Goal: Transaction & Acquisition: Purchase product/service

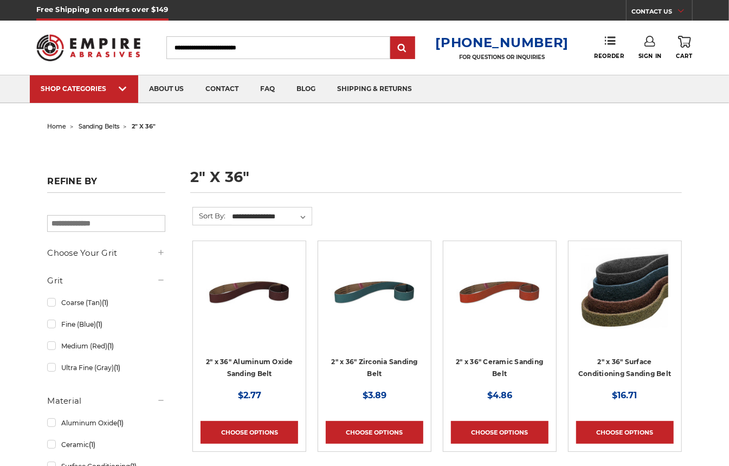
type input "**********"
click at [647, 42] on icon at bounding box center [650, 41] width 11 height 11
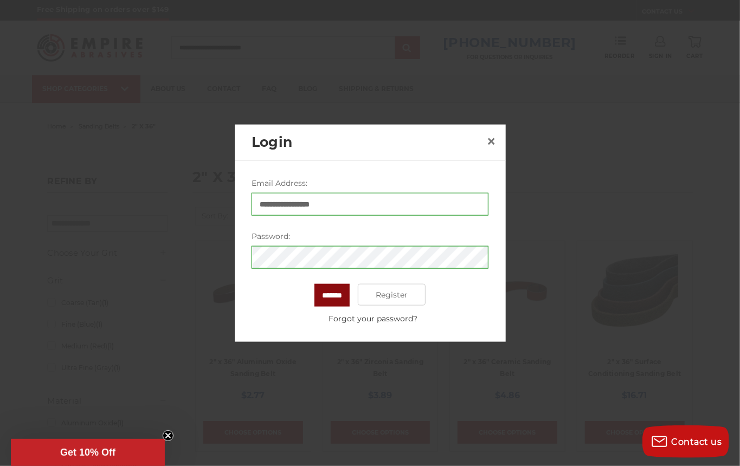
click at [334, 300] on input "*******" at bounding box center [332, 295] width 35 height 23
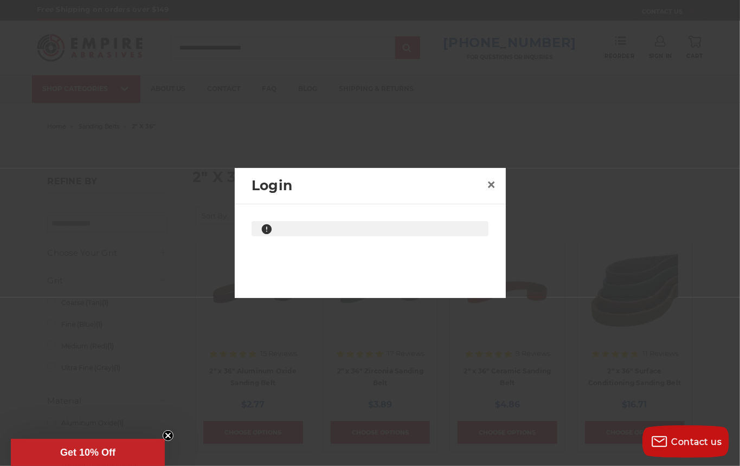
click at [77, 454] on span "Get 10% Off" at bounding box center [87, 452] width 55 height 11
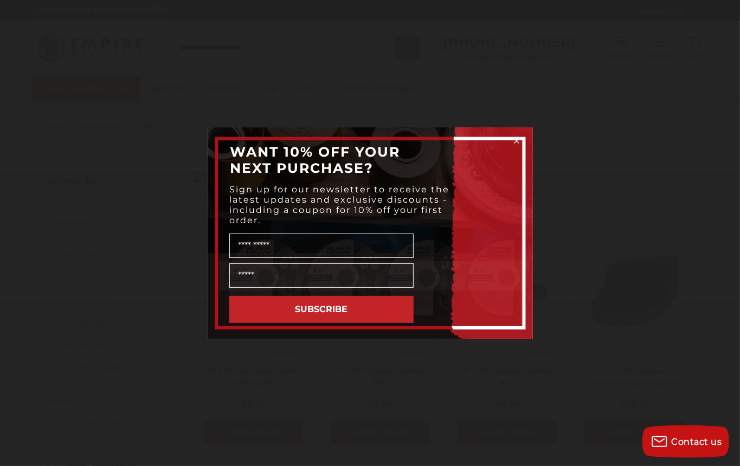
click at [515, 141] on icon "Close dialog" at bounding box center [517, 141] width 4 height 4
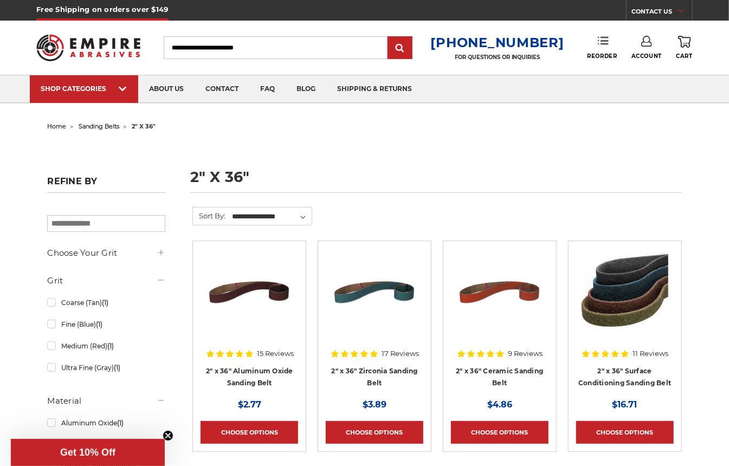
click at [604, 41] on use at bounding box center [603, 41] width 11 height 8
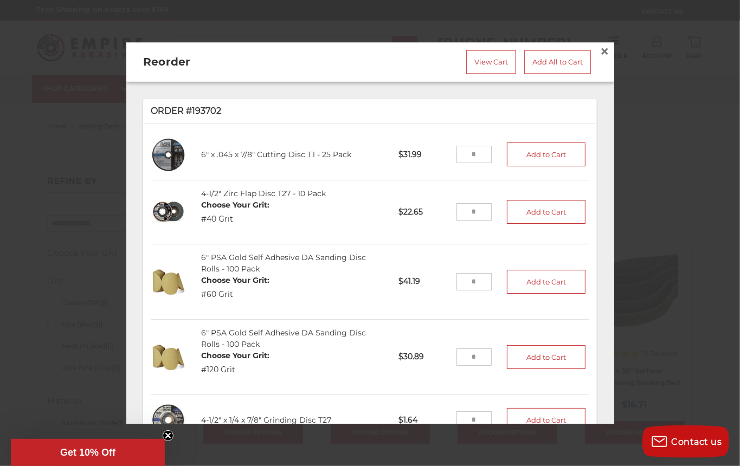
click at [474, 151] on input "tel" at bounding box center [474, 154] width 35 height 17
type input "*"
click at [422, 130] on li "6" x .045 x 7/8" Cutting Disc T1 - 25 Pack C60451-25 $31.99 * Add to Cart" at bounding box center [370, 155] width 439 height 51
click at [533, 149] on button "Add to Cart" at bounding box center [546, 155] width 79 height 24
click at [474, 207] on input "tel" at bounding box center [474, 212] width 35 height 17
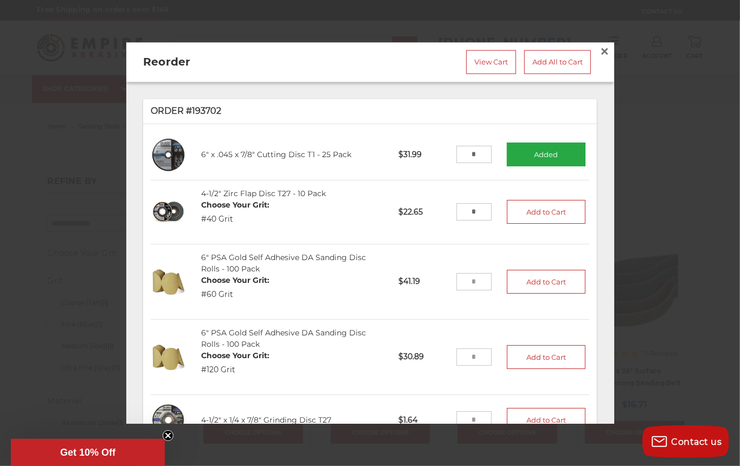
type input "*"
click at [481, 226] on li "4-1/2" Zirc Flap Disc T27 - 10 Pack Choose Your Grit: #40 Grit 457040-10 $22.65…" at bounding box center [370, 213] width 439 height 64
click at [528, 202] on button "Add to Cart" at bounding box center [546, 213] width 79 height 24
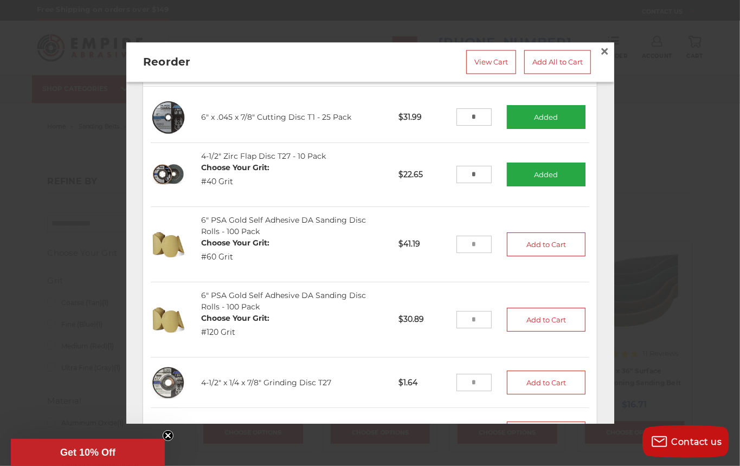
scroll to position [72, 0]
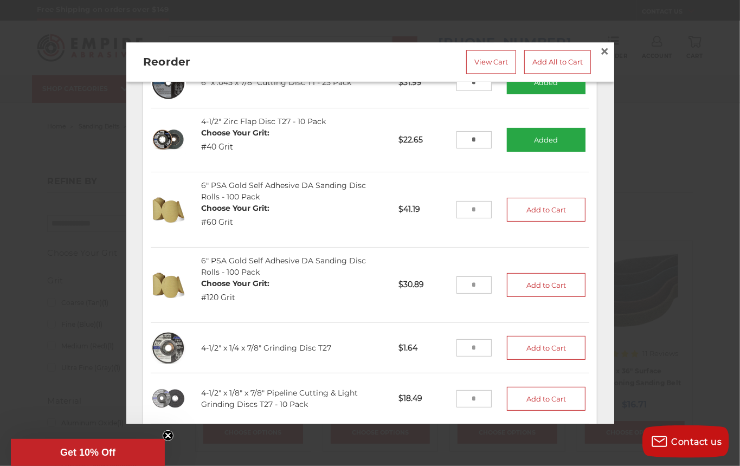
click at [465, 204] on input "tel" at bounding box center [474, 209] width 35 height 17
type input "*"
click at [508, 226] on li "6" PSA Gold Self Adhesive DA Sanding Disc Rolls - 100 Pack Choose Your Grit: #6…" at bounding box center [370, 209] width 439 height 75
click at [529, 204] on button "Add to Cart" at bounding box center [546, 210] width 79 height 24
click at [470, 277] on input "tel" at bounding box center [474, 285] width 35 height 17
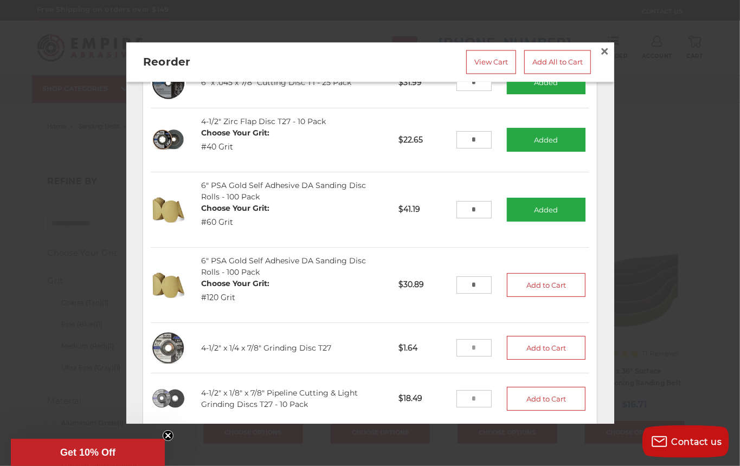
type input "*"
click at [433, 297] on li "6" PSA Gold Self Adhesive DA Sanding Disc Rolls - 100 Pack Choose Your Grit: #1…" at bounding box center [370, 285] width 439 height 75
click at [525, 280] on button "Add to Cart" at bounding box center [546, 285] width 79 height 24
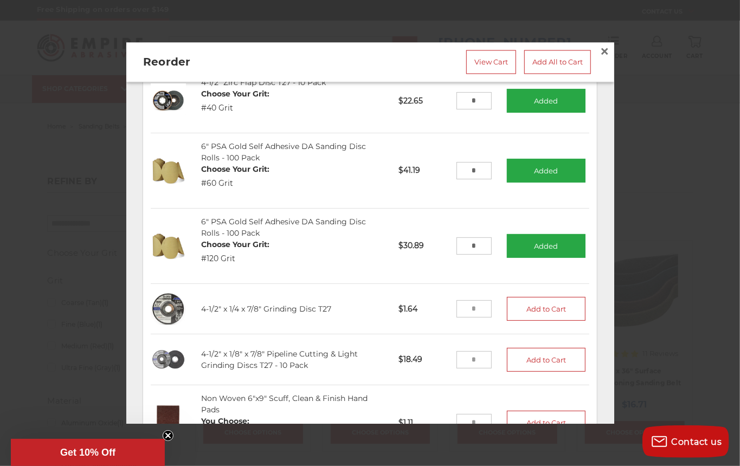
scroll to position [144, 0]
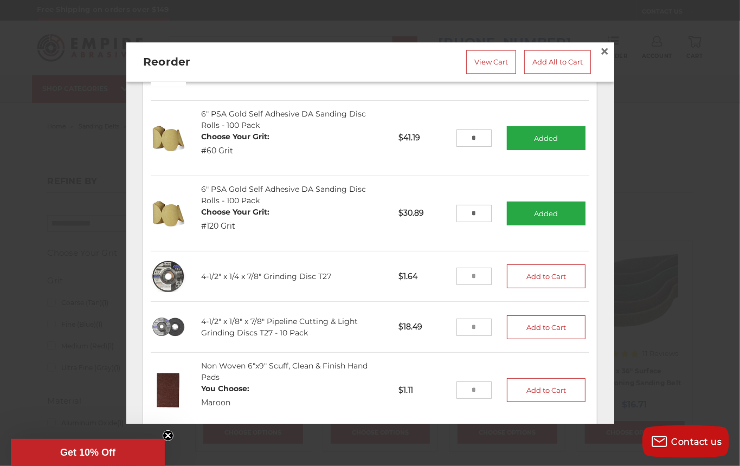
click at [469, 268] on input "tel" at bounding box center [474, 276] width 35 height 17
type input "*"
click at [418, 280] on p "$1.64" at bounding box center [424, 276] width 66 height 27
click at [526, 269] on button "Add to Cart" at bounding box center [546, 277] width 79 height 24
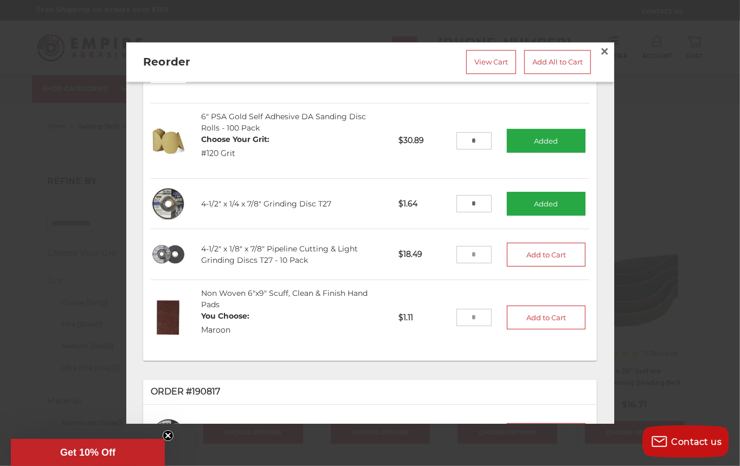
click at [467, 248] on input "tel" at bounding box center [474, 254] width 35 height 17
type input "*"
click at [417, 254] on p "$18.49" at bounding box center [424, 254] width 66 height 27
click at [528, 246] on button "Add to Cart" at bounding box center [546, 254] width 79 height 24
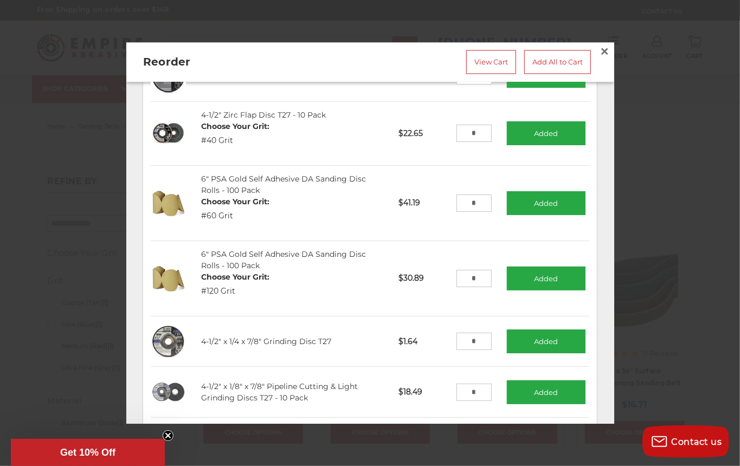
scroll to position [0, 0]
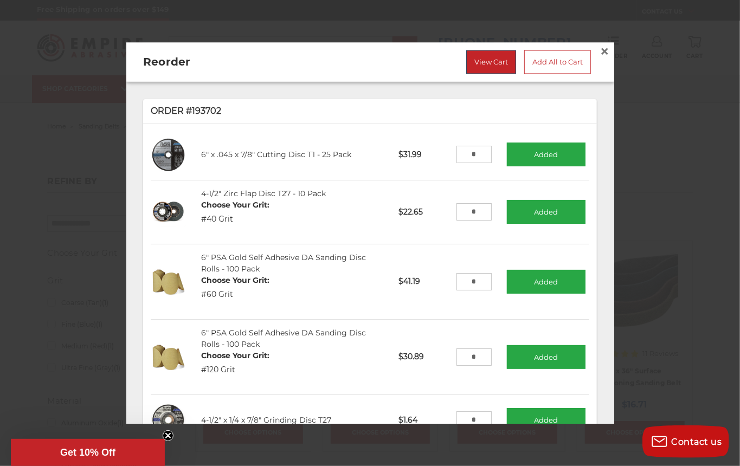
click at [489, 53] on link "View Cart" at bounding box center [491, 62] width 50 height 24
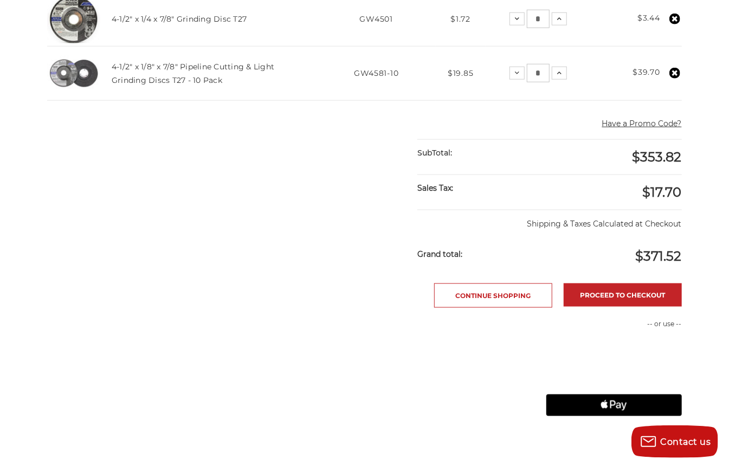
scroll to position [651, 0]
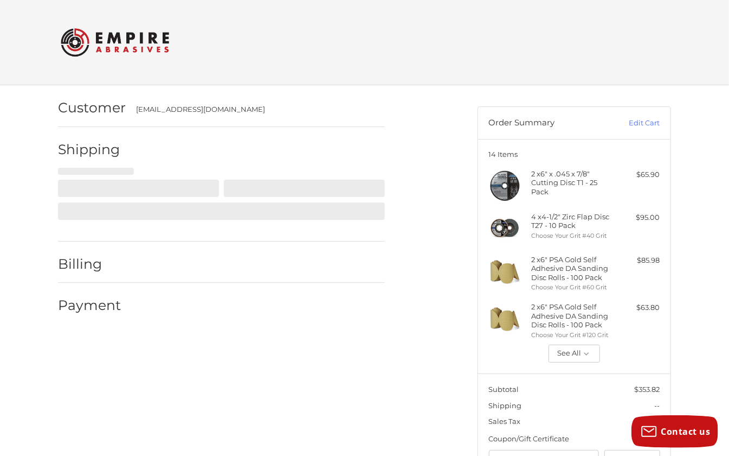
select select "**"
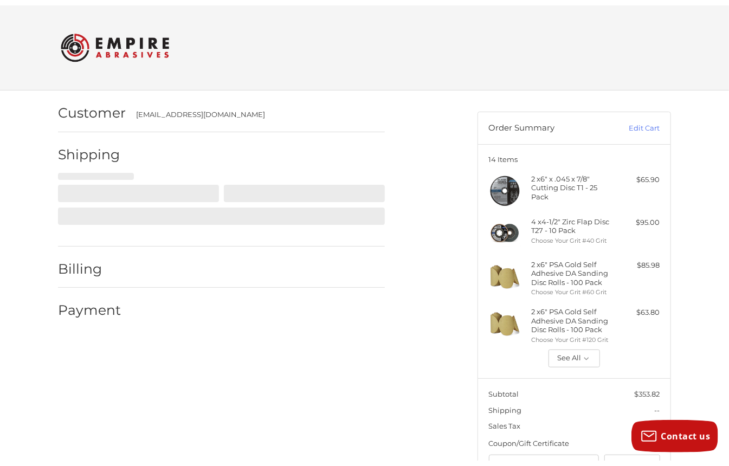
scroll to position [34, 0]
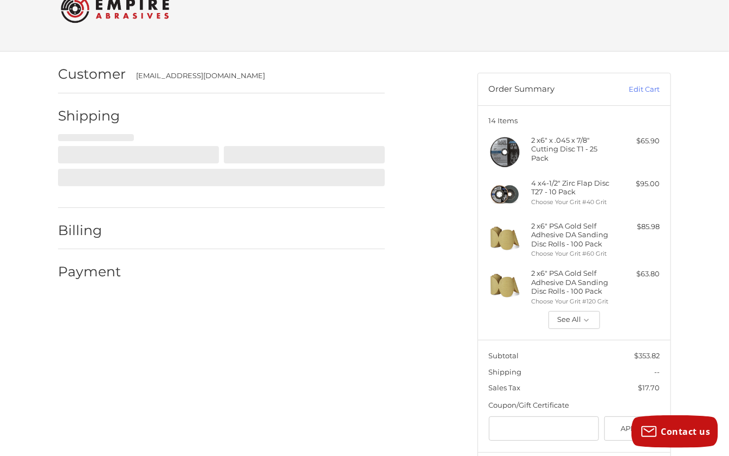
select select "**"
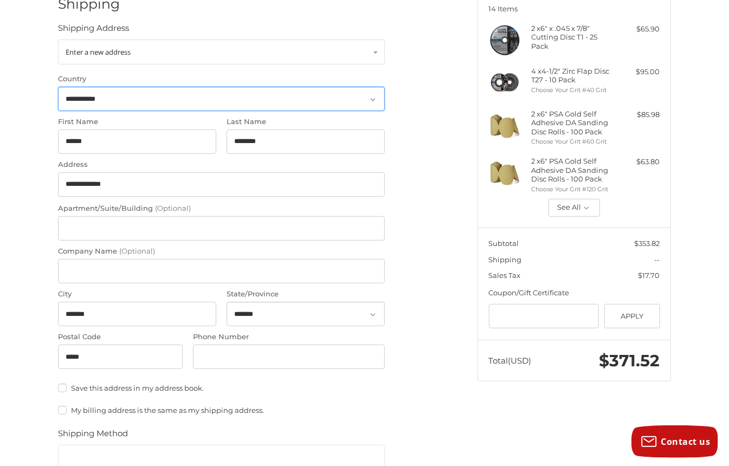
scroll to position [178, 0]
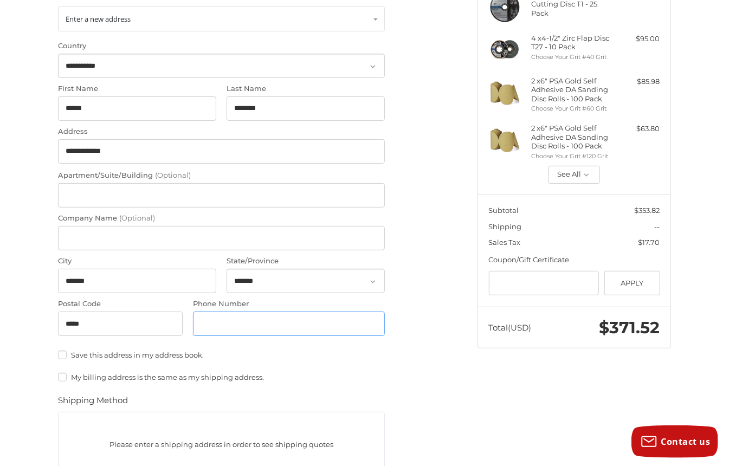
click at [226, 328] on input "Phone Number" at bounding box center [289, 324] width 192 height 24
type input "**********"
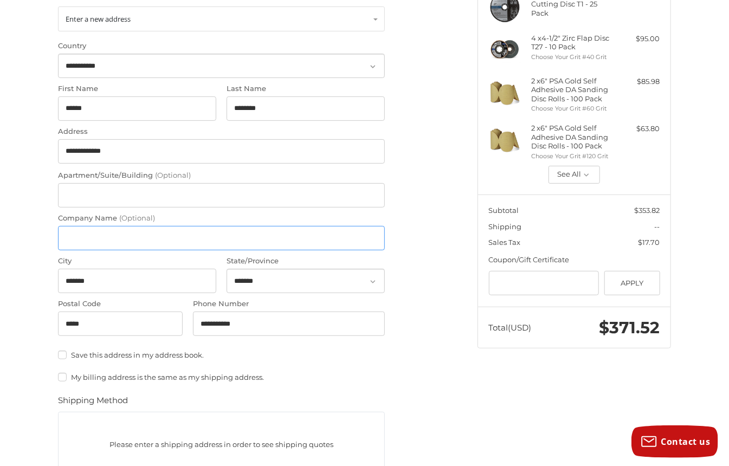
type input "**********"
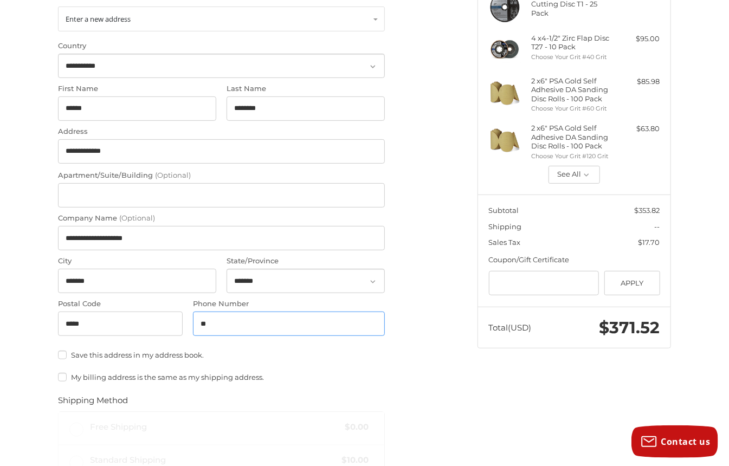
type input "*"
type input "**********"
click at [404, 324] on ol "**********" at bounding box center [242, 339] width 369 height 865
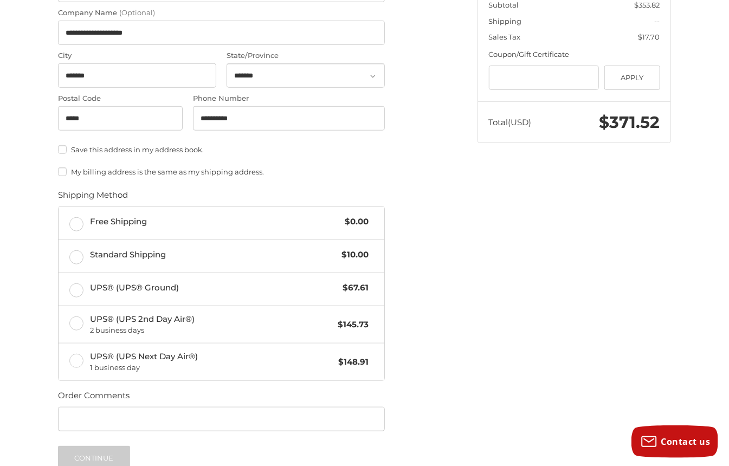
scroll to position [395, 0]
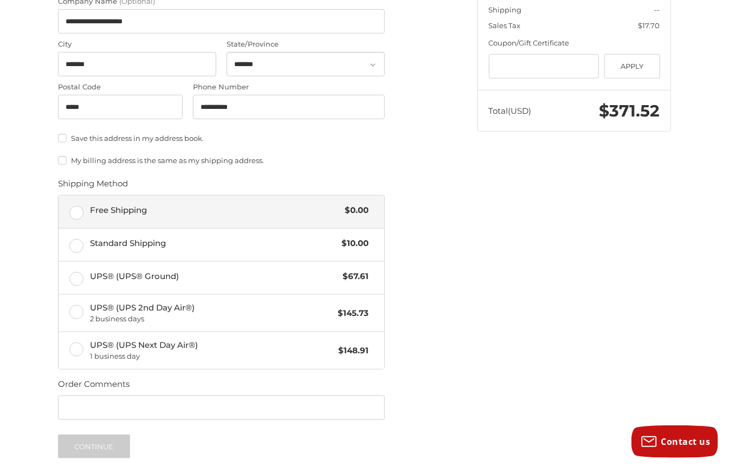
click at [77, 215] on label "Free Shipping $0.00" at bounding box center [222, 212] width 326 height 33
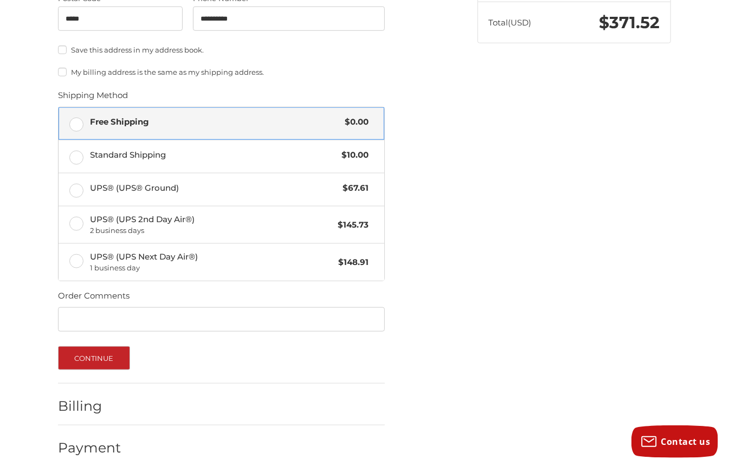
scroll to position [496, 0]
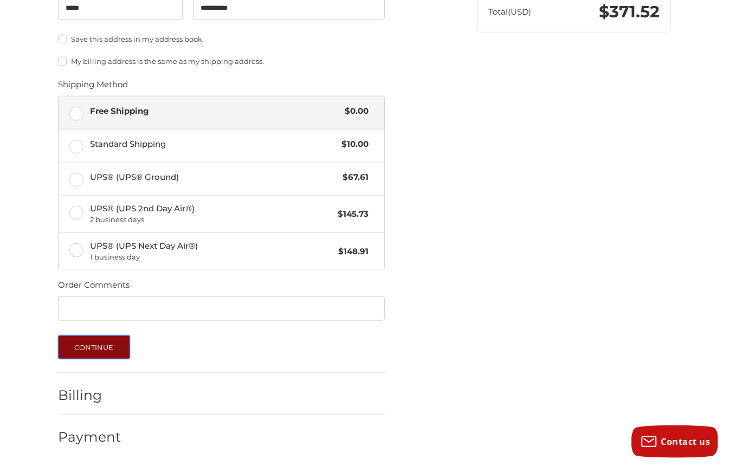
click at [116, 341] on button "Continue" at bounding box center [94, 348] width 72 height 24
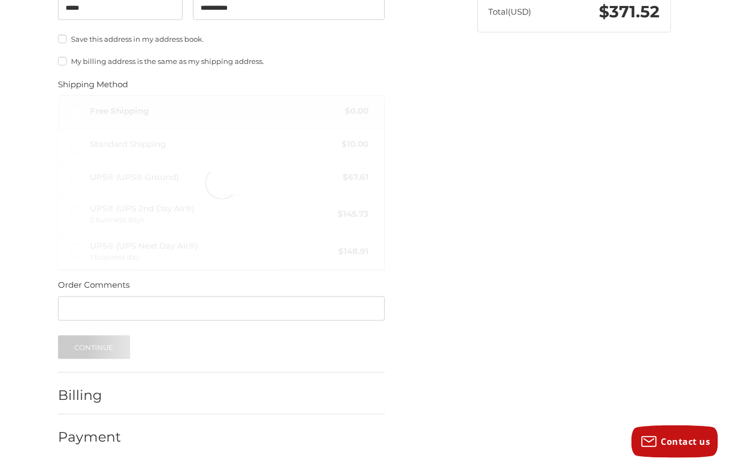
scroll to position [83, 0]
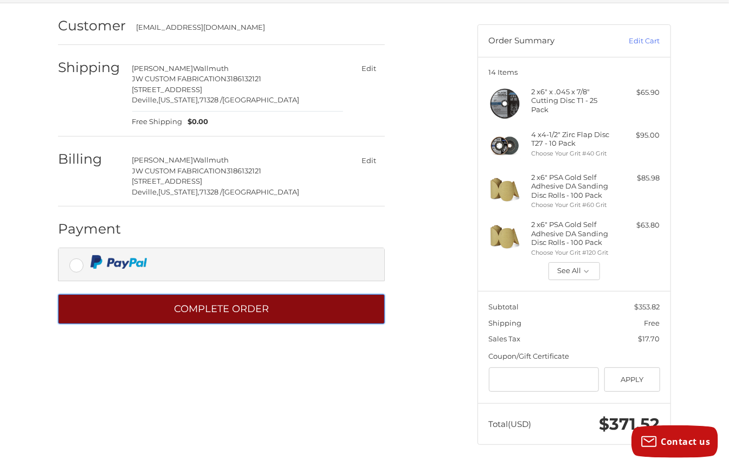
click at [235, 304] on button "Complete order" at bounding box center [221, 309] width 327 height 30
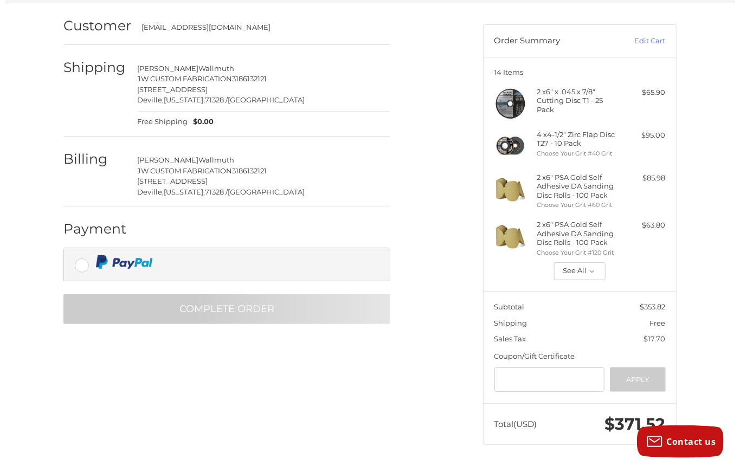
scroll to position [0, 0]
